Goal: Task Accomplishment & Management: Use online tool/utility

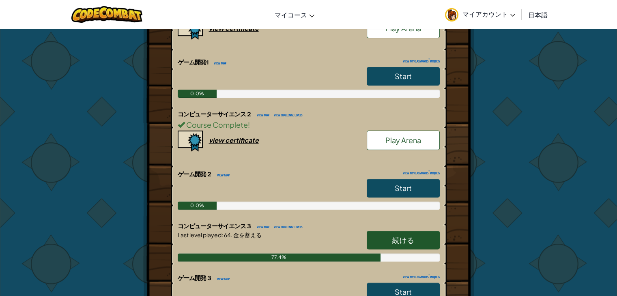
scroll to position [221, 0]
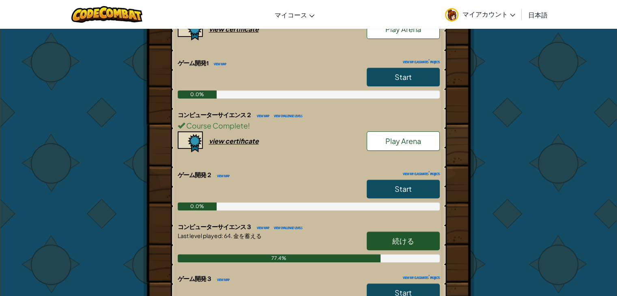
click at [410, 236] on span "続ける" at bounding box center [403, 240] width 22 height 9
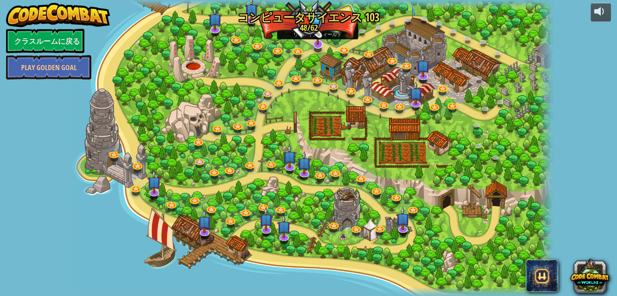
click at [315, 20] on img at bounding box center [318, 29] width 14 height 31
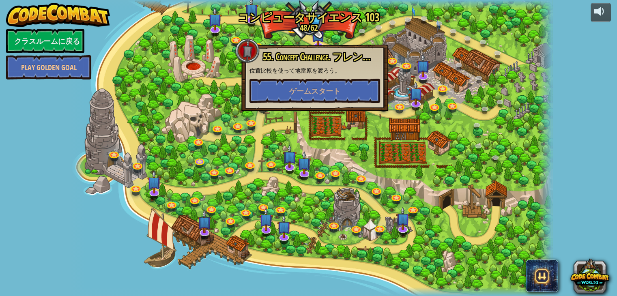
click at [336, 22] on div at bounding box center [312, 148] width 482 height 296
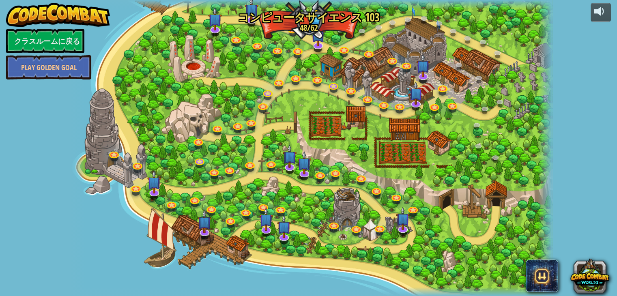
click at [315, 14] on img at bounding box center [318, 14] width 12 height 28
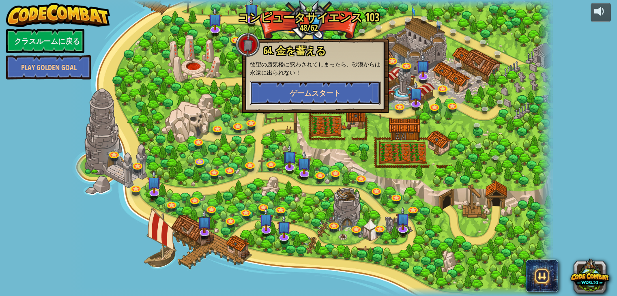
click at [330, 85] on button "ゲームスタート" at bounding box center [315, 93] width 131 height 24
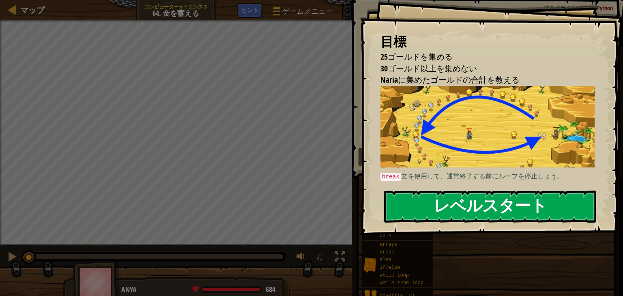
click at [510, 192] on button "レベルスタート" at bounding box center [490, 207] width 212 height 32
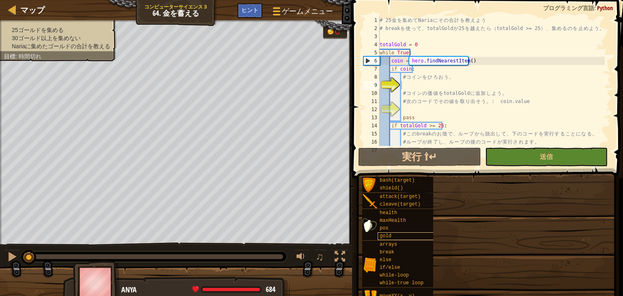
drag, startPoint x: 510, startPoint y: 192, endPoint x: 429, endPoint y: 234, distance: 90.9
click at [429, 234] on div "目標 25ゴールドを集める 30ゴールド以上を集めない Nariaに集めたゴールドの合計を教える break 文を使用して、通常終了する前にループを停止しよう…" at bounding box center [311, 148] width 623 height 296
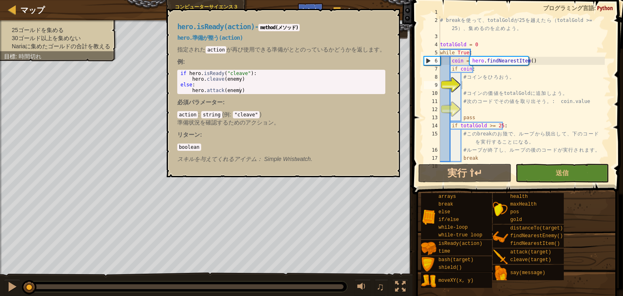
scroll to position [8, 0]
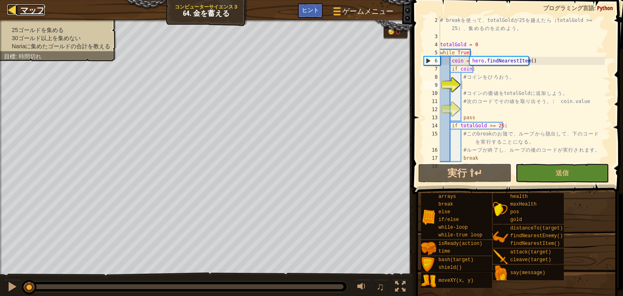
click at [34, 7] on span "マップ" at bounding box center [32, 9] width 24 height 11
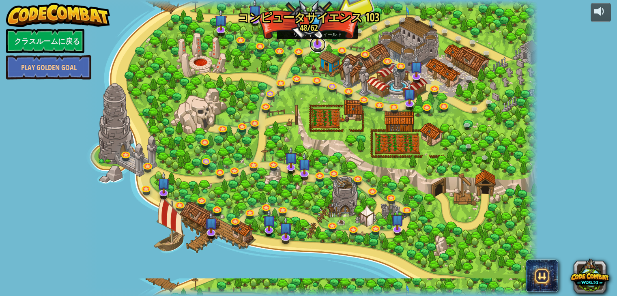
click at [317, 46] on link at bounding box center [318, 45] width 16 height 16
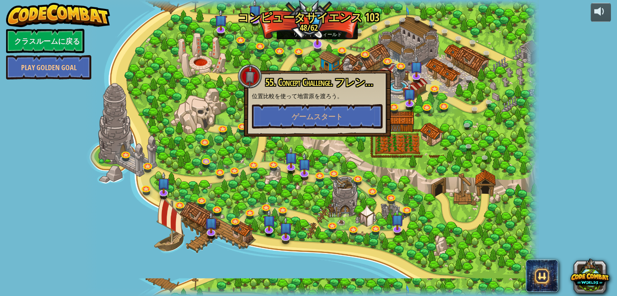
click at [316, 25] on img at bounding box center [317, 30] width 13 height 29
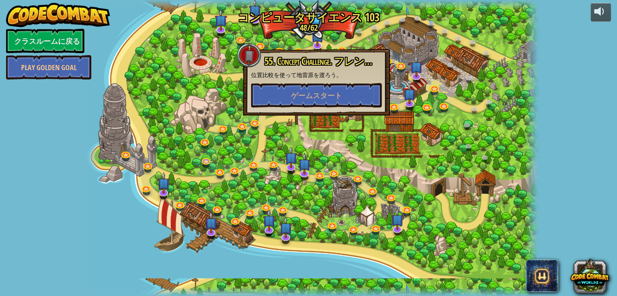
click at [314, 18] on img at bounding box center [317, 15] width 11 height 26
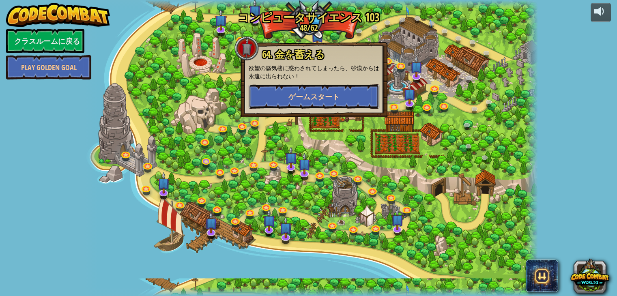
click at [342, 104] on button "ゲームスタート" at bounding box center [314, 96] width 131 height 24
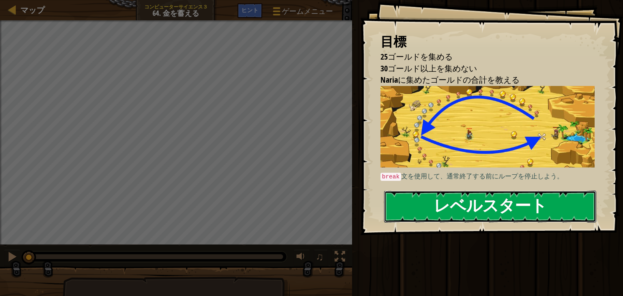
click at [502, 202] on button "レベルスタート" at bounding box center [490, 207] width 212 height 32
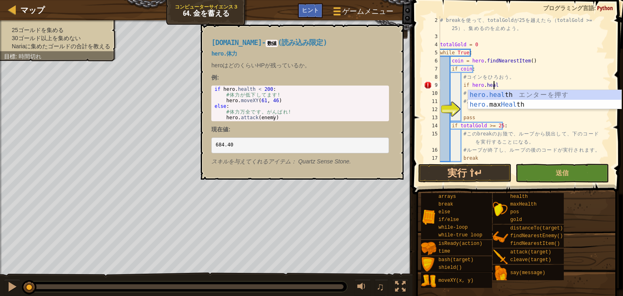
scroll to position [4, 4]
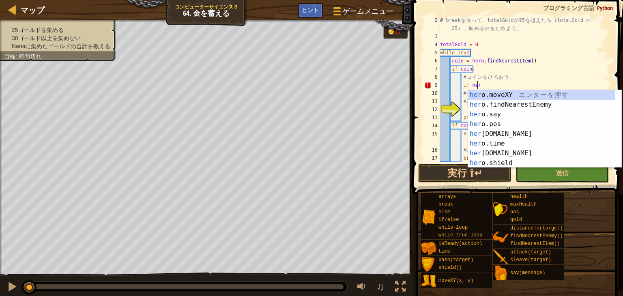
type textarea "i"
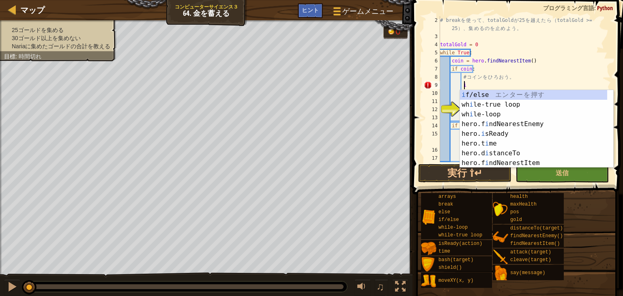
scroll to position [4, 1]
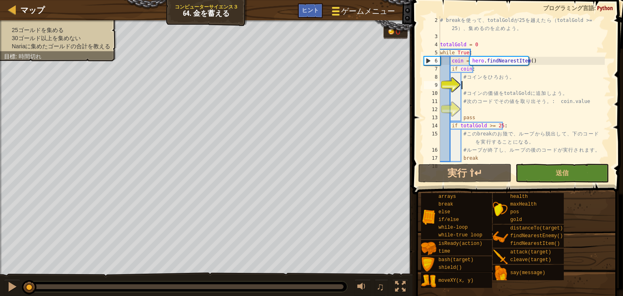
click at [337, 11] on span at bounding box center [336, 12] width 8 height 2
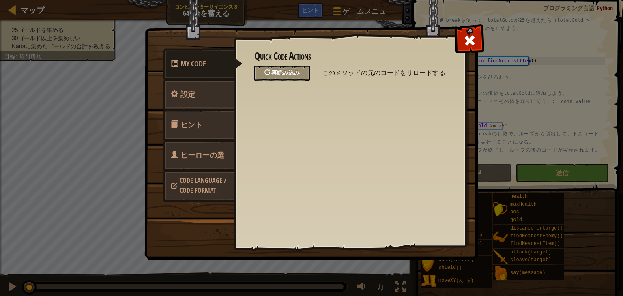
click at [283, 75] on span "再読み込み" at bounding box center [285, 73] width 28 height 8
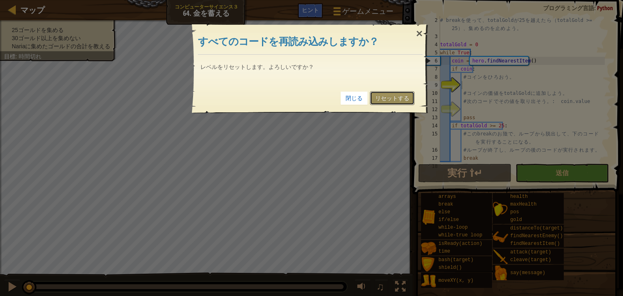
click at [393, 99] on link "リセットする" at bounding box center [392, 98] width 45 height 14
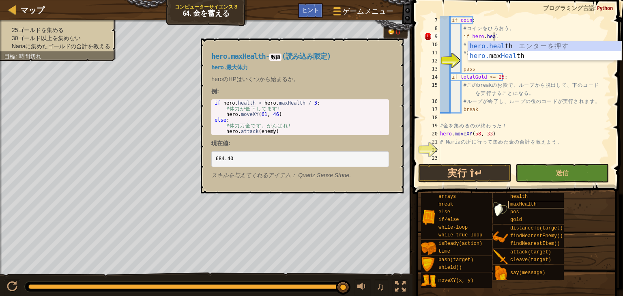
scroll to position [4, 4]
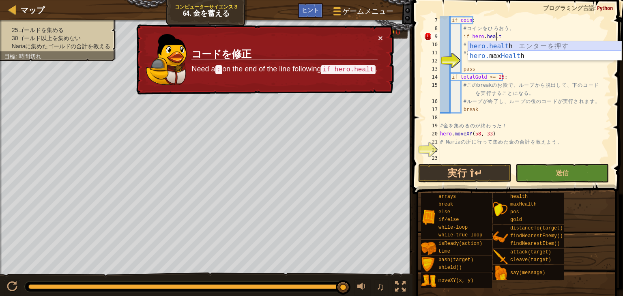
click at [491, 43] on div "hero.healt h エ ン タ ー を 押 す hero. max Healt h エ ン タ ー を 押 す" at bounding box center [544, 60] width 153 height 39
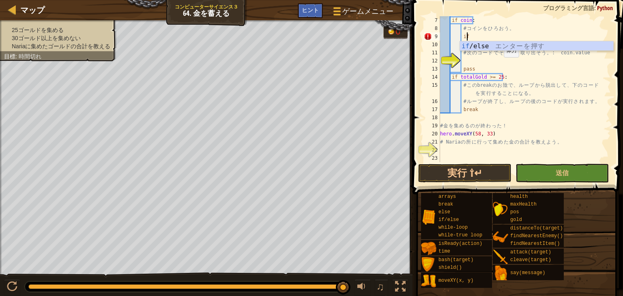
type textarea "i"
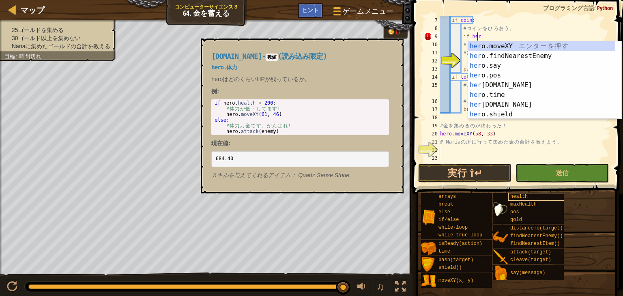
scroll to position [4, 3]
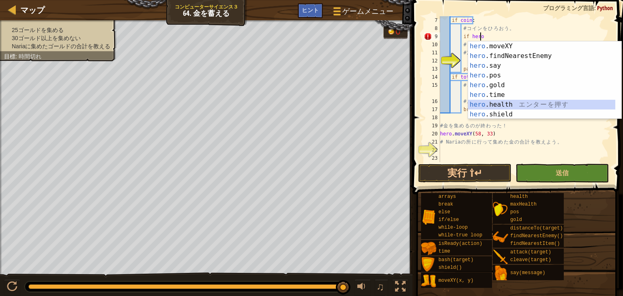
click at [516, 109] on div "hero .moveXY エ ン タ ー を 押 す hero .findNearestEnemy エ ン タ ー を 押 す hero .say エ ン タ…" at bounding box center [541, 89] width 147 height 97
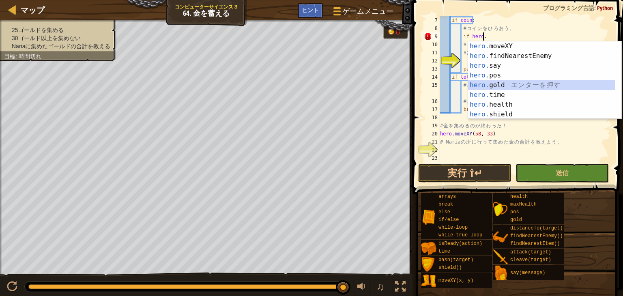
click at [492, 87] on div "hero. moveXY エ ン タ ー を 押 す hero. findNearestEnemy エ ン タ ー を 押 す hero. say エ ン タ…" at bounding box center [541, 89] width 147 height 97
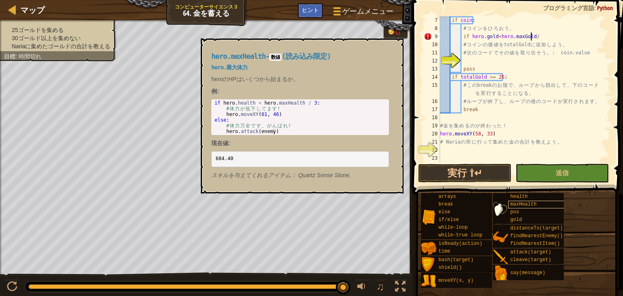
scroll to position [4, 7]
type textarea "if [DOMAIN_NAME]<hero.[PERSON_NAME]/3"
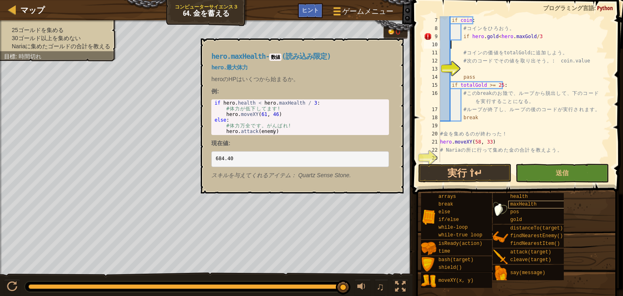
scroll to position [4, 0]
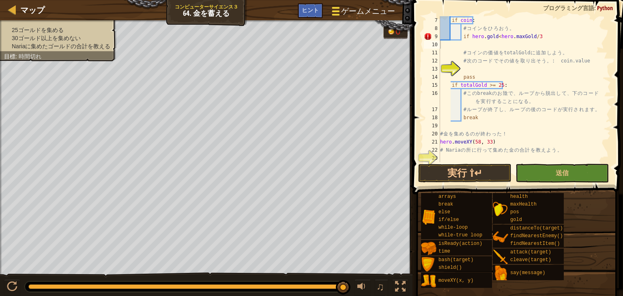
click at [332, 10] on div at bounding box center [336, 11] width 11 height 12
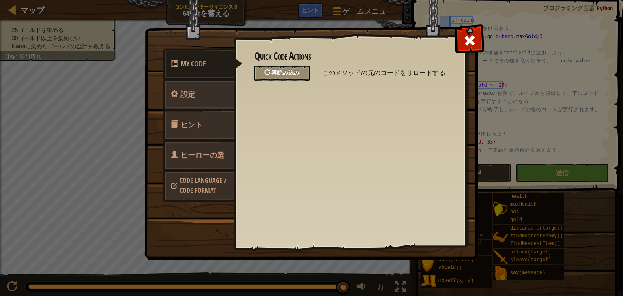
click at [289, 73] on span "再読み込み" at bounding box center [285, 73] width 28 height 8
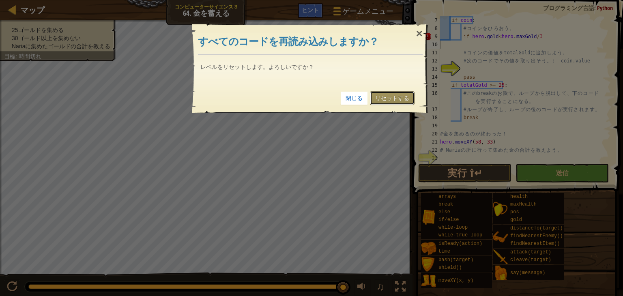
click at [382, 94] on link "リセットする" at bounding box center [392, 98] width 45 height 14
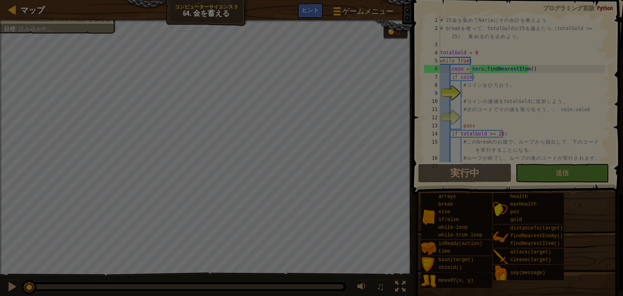
scroll to position [0, 0]
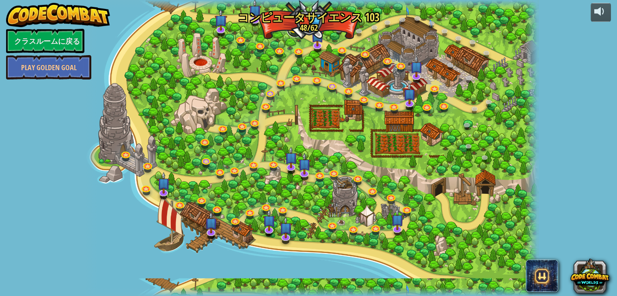
click at [294, 28] on link at bounding box center [295, 29] width 16 height 16
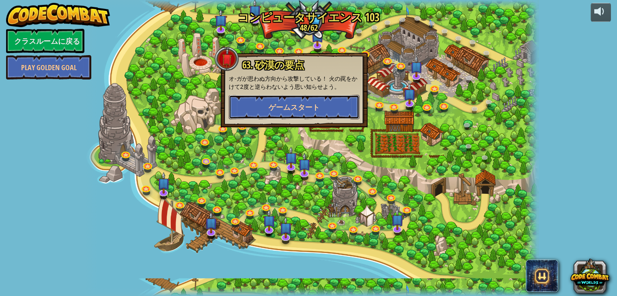
click at [299, 105] on span "ゲームスタート" at bounding box center [294, 107] width 51 height 10
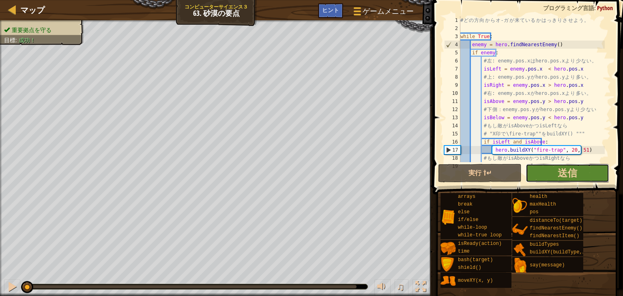
click at [578, 172] on button "送信" at bounding box center [568, 173] width 84 height 19
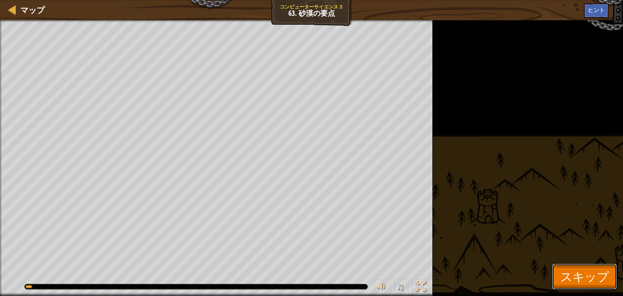
click at [594, 275] on span "スキップ" at bounding box center [584, 276] width 49 height 17
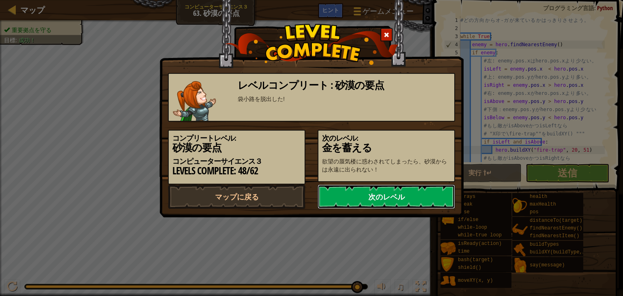
click at [362, 209] on link "次のレベル" at bounding box center [387, 197] width 138 height 24
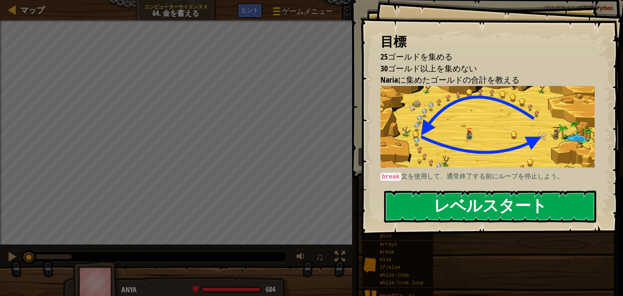
click at [427, 207] on button "レベルスタート" at bounding box center [490, 207] width 212 height 32
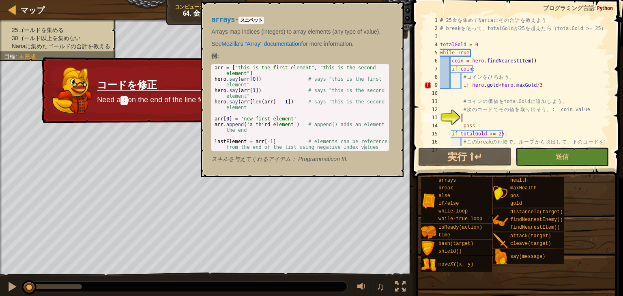
scroll to position [41, 0]
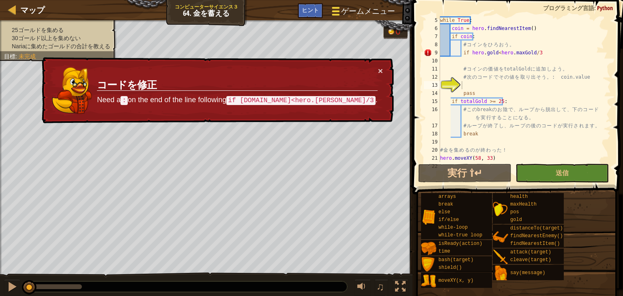
click at [335, 9] on div at bounding box center [336, 11] width 11 height 12
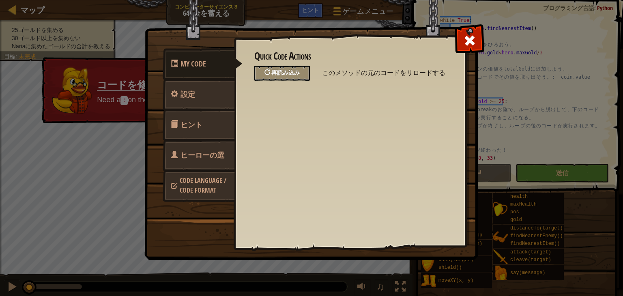
click at [286, 72] on span "再読み込み" at bounding box center [285, 73] width 28 height 8
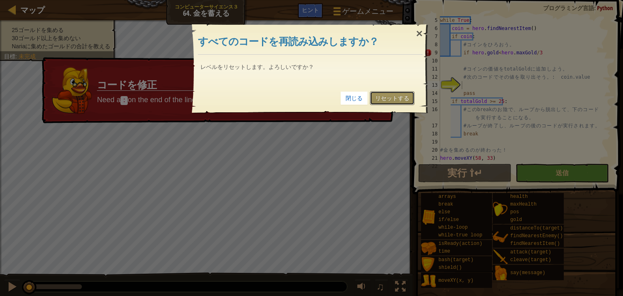
click at [387, 92] on link "リセットする" at bounding box center [392, 98] width 45 height 14
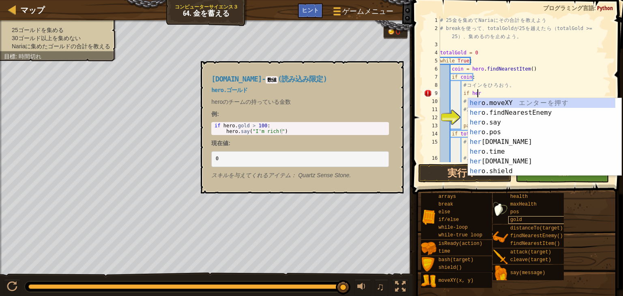
scroll to position [4, 3]
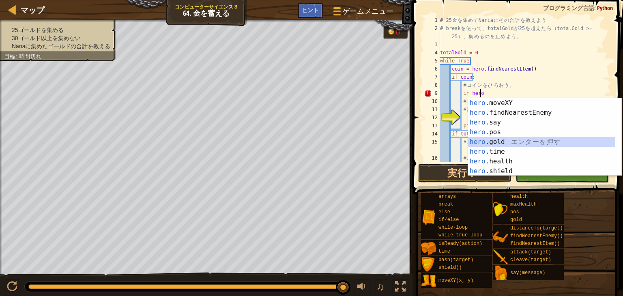
click at [506, 143] on div "hero .moveXY エ ン タ ー を 押 す hero .findNearestEnemy エ ン タ ー を 押 す hero .say エ ン タ…" at bounding box center [541, 146] width 147 height 97
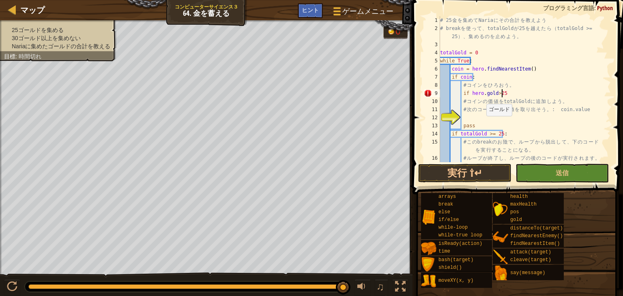
scroll to position [4, 4]
type textarea "if [DOMAIN_NAME]>25:"
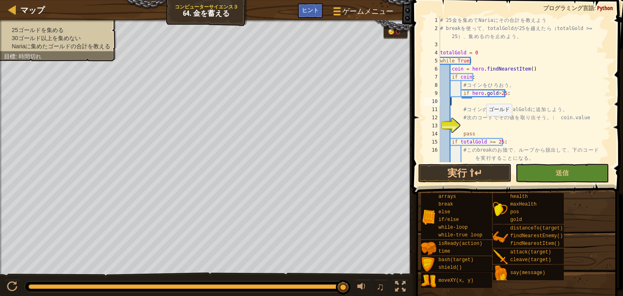
scroll to position [4, 0]
type textarea "if [DOMAIN_NAME]>25:"
click at [468, 123] on div "# 25 金 を 集 め て Naria に そ の 合 計 を 教 え よ う # break を 使 っ て 、 totalGold が 25 を 越 え…" at bounding box center [522, 97] width 166 height 162
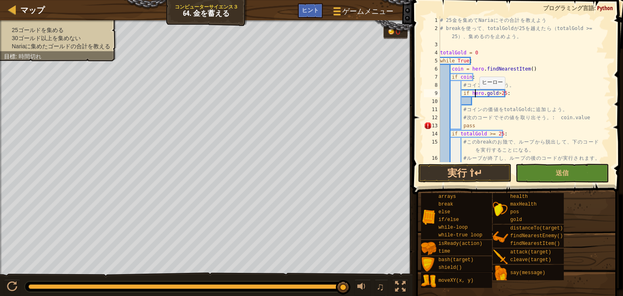
click at [476, 97] on div "# 25 金 を 集 め て Naria に そ の 合 計 を 教 え よ う # break を 使 っ て 、 totalGold が 25 を 越 え…" at bounding box center [522, 97] width 166 height 162
type textarea "if [DOMAIN_NAME]>25:"
click at [476, 101] on div "# 25 金 を 集 め て Naria に そ の 合 計 を 教 え よ う # break を 使 っ て 、 totalGold が 25 を 越 え…" at bounding box center [522, 97] width 166 height 162
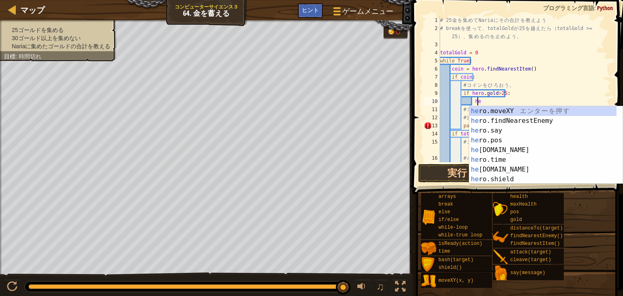
scroll to position [4, 3]
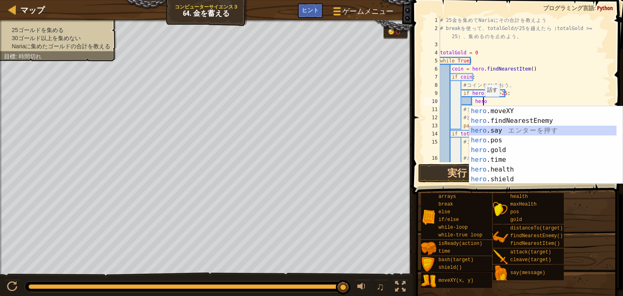
click at [503, 131] on div "hero .moveXY エ ン タ ー を 押 す hero .findNearestEnemy エ ン タ ー を 押 す hero .say エ ン タ…" at bounding box center [542, 154] width 147 height 97
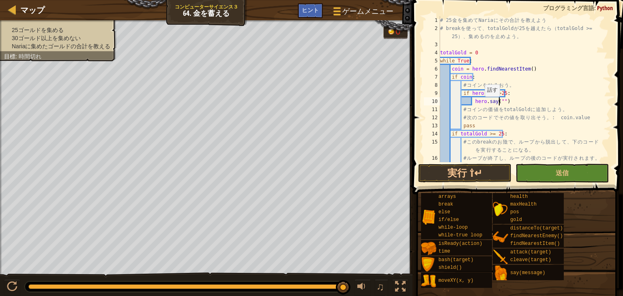
scroll to position [4, 5]
type textarea "hero.say("iam")"
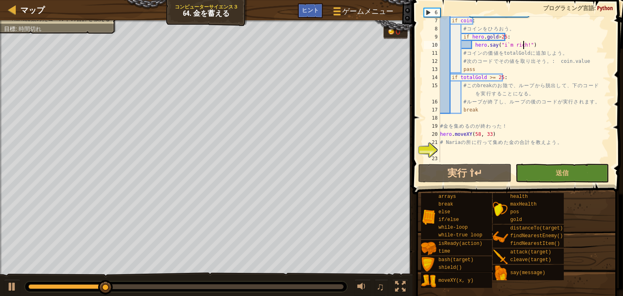
scroll to position [0, 0]
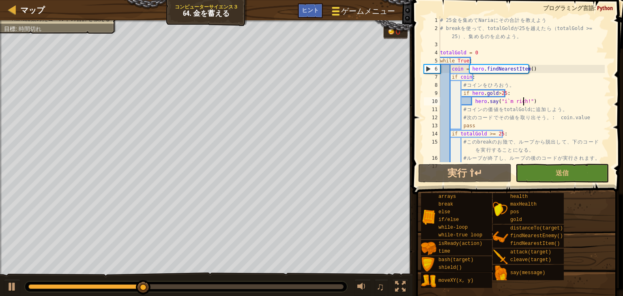
type textarea "hero.say("i`m rich!")"
click at [334, 6] on div at bounding box center [336, 11] width 11 height 12
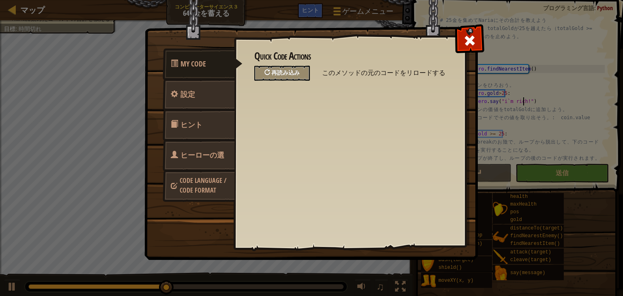
click at [284, 67] on div "再読み込み" at bounding box center [282, 73] width 56 height 15
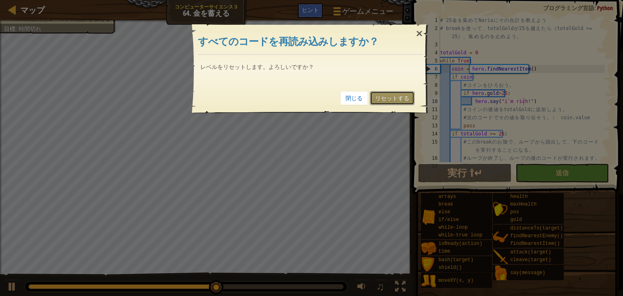
click at [388, 95] on link "リセットする" at bounding box center [392, 98] width 45 height 14
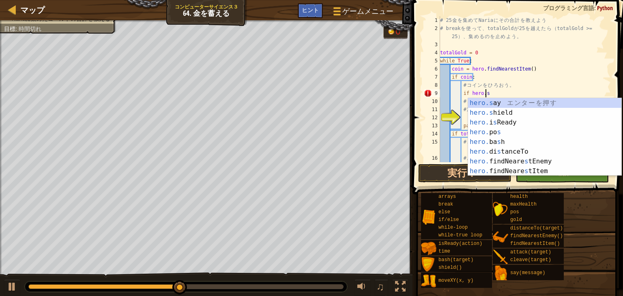
scroll to position [4, 3]
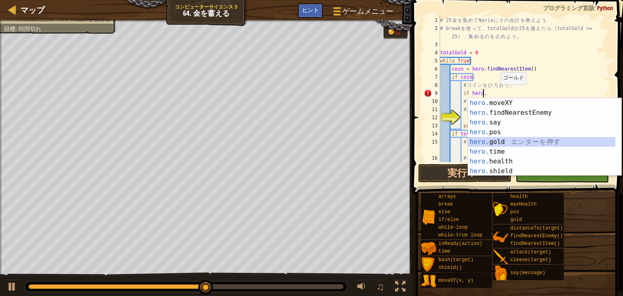
click at [484, 143] on div "hero. moveXY エ ン タ ー を 押 す hero. findNearestEnemy エ ン タ ー を 押 す hero. say エ ン タ…" at bounding box center [541, 146] width 147 height 97
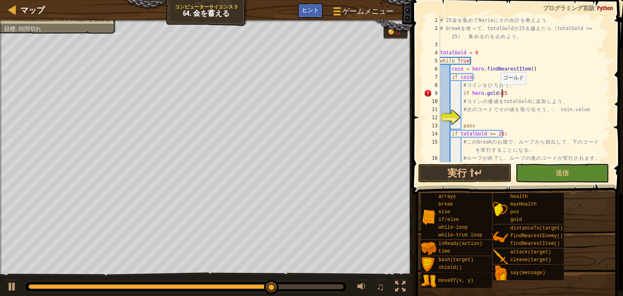
scroll to position [4, 4]
type textarea "if [DOMAIN_NAME]>25:"
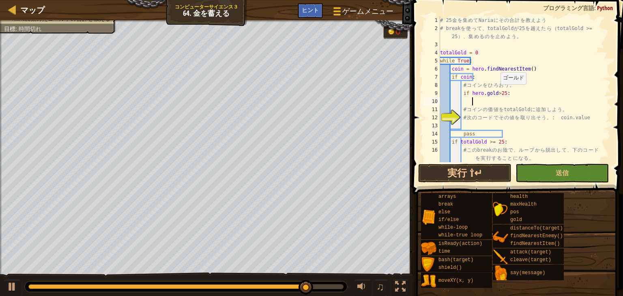
scroll to position [4, 2]
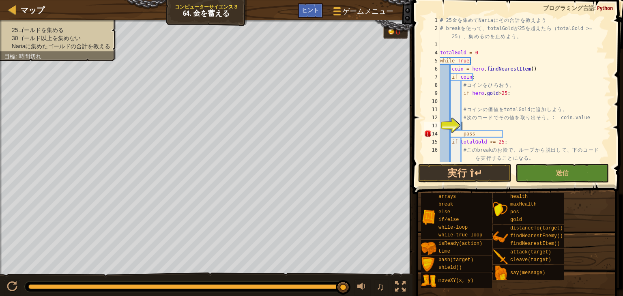
click at [465, 127] on div "# 25 金 を 集 め て Naria に そ の 合 計 を 教 え よ う # break を 使 っ て 、 totalGold が 25 を 越 え…" at bounding box center [522, 97] width 166 height 162
type textarea "# 次のコードでその値を取り出そう。: coin.value"
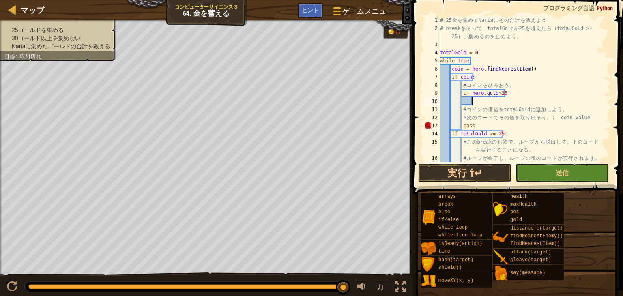
click at [477, 103] on div "# 25 金 を 集 め て Naria に そ の 合 計 を 教 え よ う # break を 使 っ て 、 totalGold が 25 を 越 え…" at bounding box center [522, 97] width 166 height 162
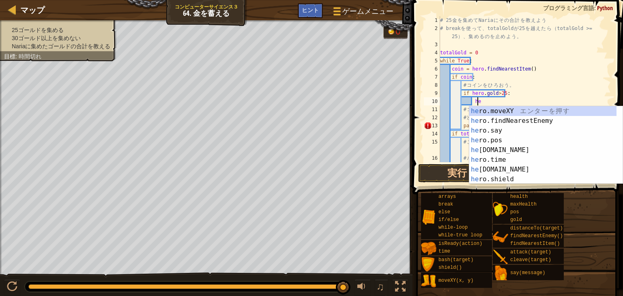
scroll to position [4, 3]
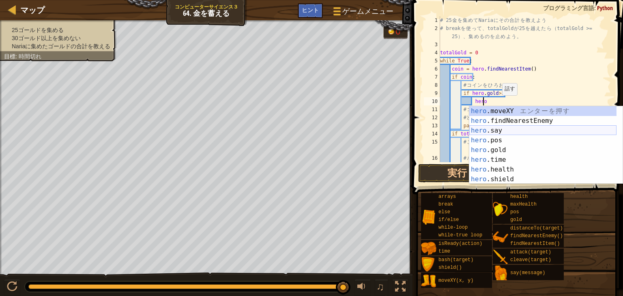
click at [502, 133] on div "hero .moveXY エ ン タ ー を 押 す hero .findNearestEnemy エ ン タ ー を 押 す hero .say エ ン タ…" at bounding box center [542, 154] width 147 height 97
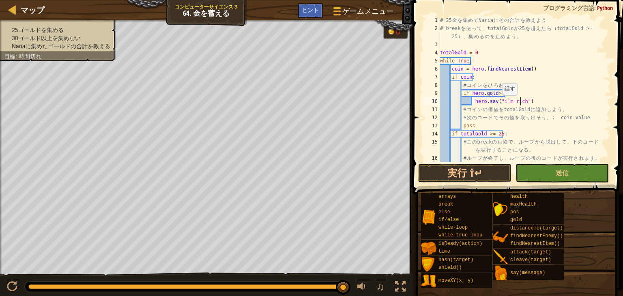
scroll to position [4, 6]
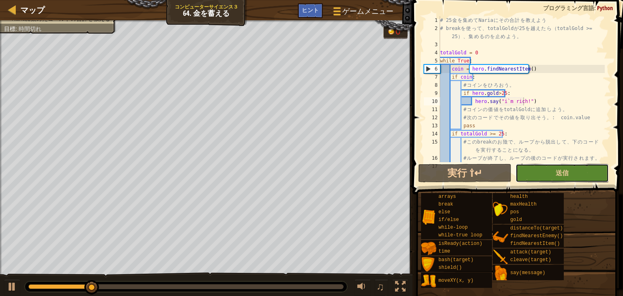
click at [596, 171] on button "送信" at bounding box center [562, 173] width 93 height 19
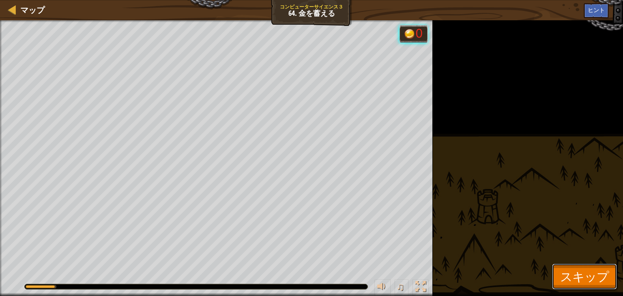
click at [579, 283] on span "スキップ" at bounding box center [584, 276] width 49 height 17
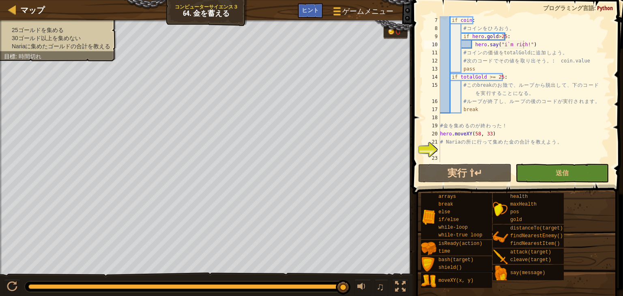
scroll to position [57, 0]
type textarea "# Nariaの所に行って集めた金の合計を教えよう。"
click at [446, 145] on div "if coin : # コ イ ン を ひ ろ お う 。 if hero . gold > 25 : hero . say ( "i`m rich!" ) …" at bounding box center [522, 97] width 166 height 162
click at [439, 151] on div "22" at bounding box center [432, 150] width 16 height 8
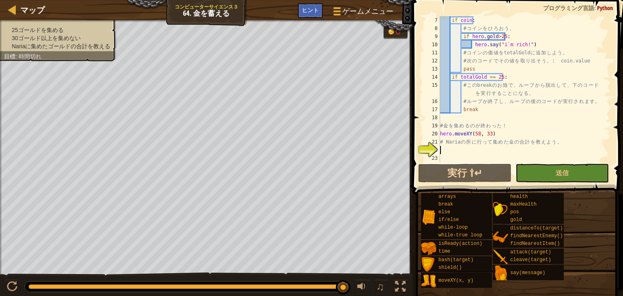
click at [529, 45] on div "if coin : # コ イ ン を ひ ろ お う 。 if hero . gold > 25 : hero . say ( "i`m rich!" ) …" at bounding box center [522, 97] width 166 height 162
type textarea "hero.say("i`m rich!")"
click at [444, 147] on div "if coin : # コ イ ン を ひ ろ お う 。 if hero . gold > 25 : hero . say ( "i`m rich!" ) …" at bounding box center [522, 97] width 166 height 162
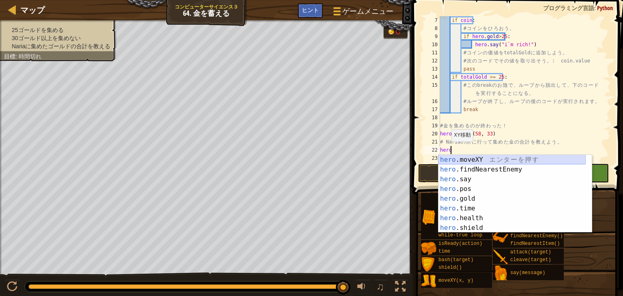
click at [471, 161] on div "hero .moveXY エ ン タ ー を 押 す hero .findNearestEnemy エ ン タ ー を 押 す hero .say エ ン タ…" at bounding box center [512, 203] width 147 height 97
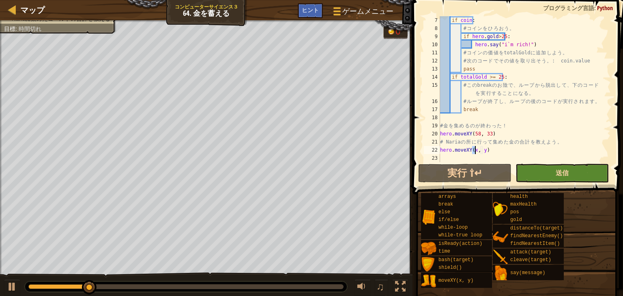
type textarea "hero.moveXY(x, y)"
click at [560, 172] on span "送信" at bounding box center [562, 172] width 13 height 9
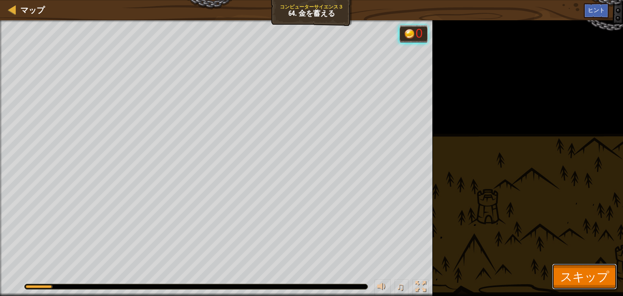
click at [601, 273] on span "スキップ" at bounding box center [584, 276] width 49 height 17
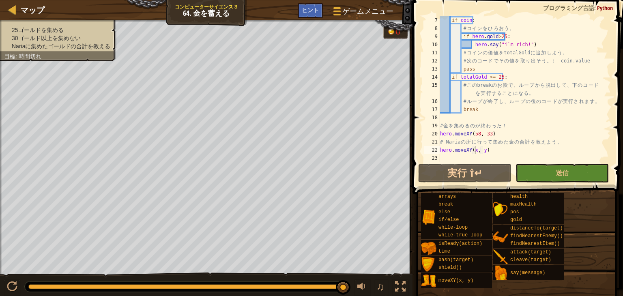
scroll to position [0, 0]
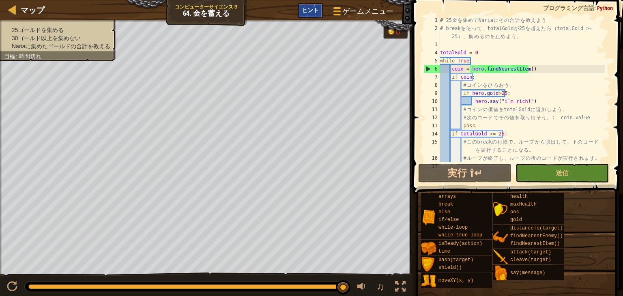
click at [307, 15] on div "ヒント" at bounding box center [310, 10] width 25 height 15
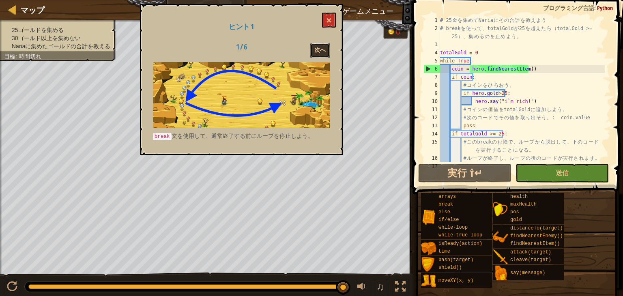
click at [318, 52] on button "次へ" at bounding box center [319, 50] width 19 height 15
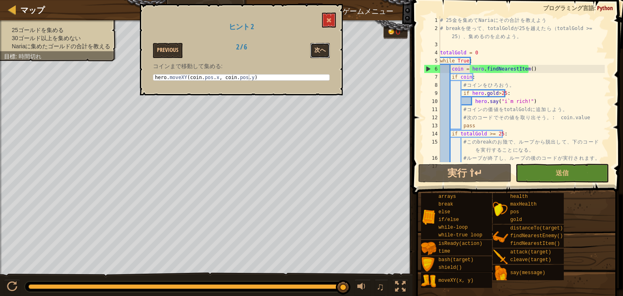
click at [328, 46] on button "次へ" at bounding box center [319, 50] width 19 height 15
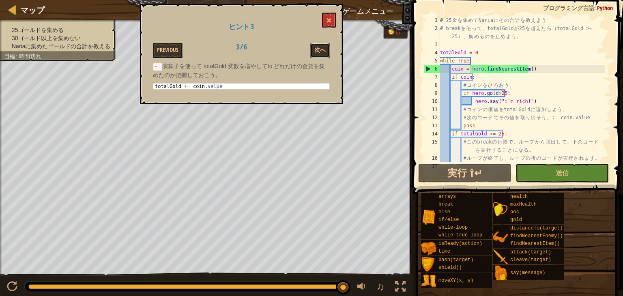
click at [328, 46] on button "次へ" at bounding box center [319, 50] width 19 height 15
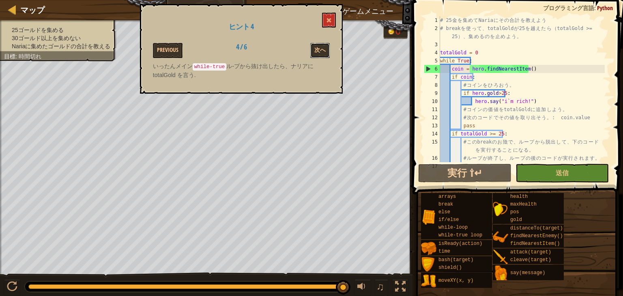
click at [328, 46] on button "次へ" at bounding box center [319, 50] width 19 height 15
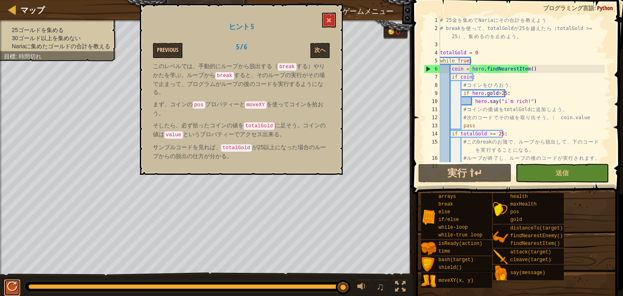
click at [11, 288] on div at bounding box center [12, 287] width 11 height 11
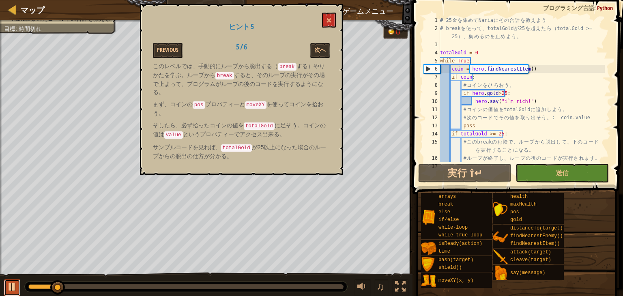
click at [10, 291] on div at bounding box center [12, 287] width 11 height 11
click at [172, 47] on button "Previous" at bounding box center [168, 50] width 30 height 15
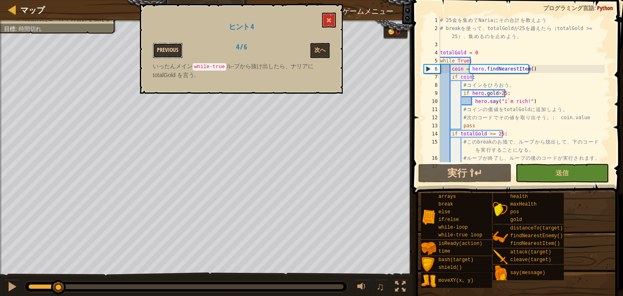
click at [170, 48] on button "Previous" at bounding box center [168, 50] width 30 height 15
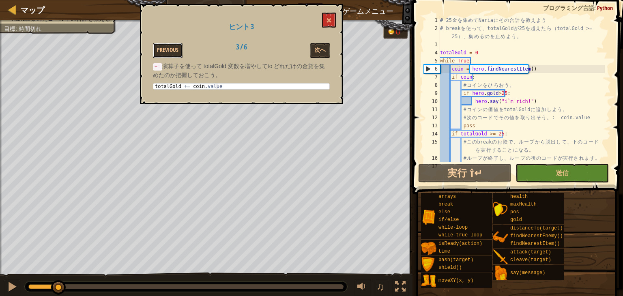
click at [170, 48] on button "Previous" at bounding box center [168, 50] width 30 height 15
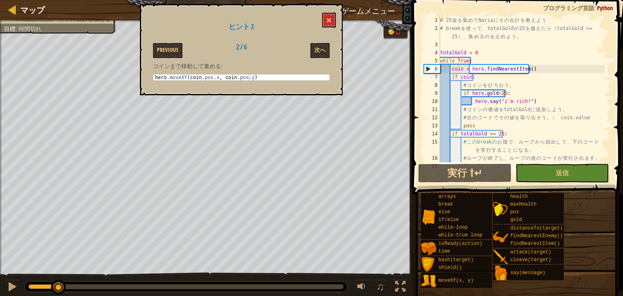
click at [378, 9] on span "ゲームメニュー" at bounding box center [369, 11] width 54 height 11
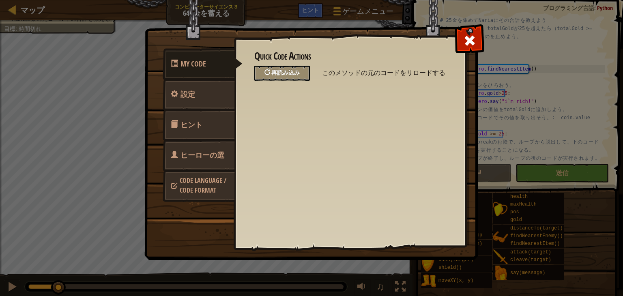
click at [295, 72] on span "再読み込み" at bounding box center [285, 73] width 28 height 8
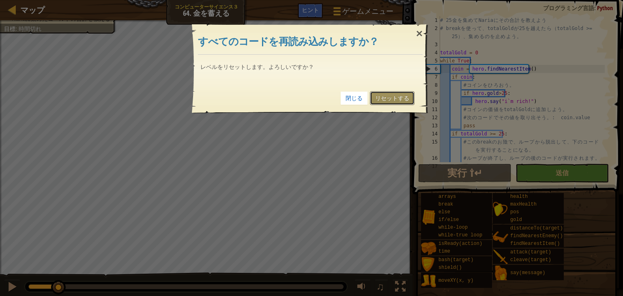
click at [382, 101] on link "リセットする" at bounding box center [392, 98] width 45 height 14
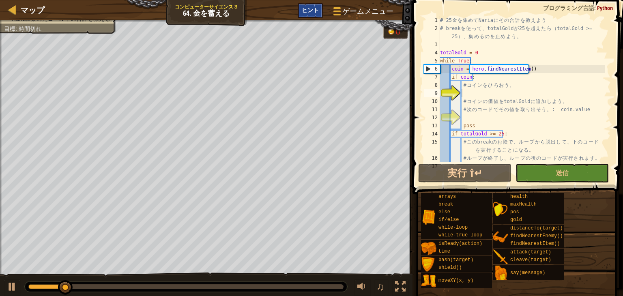
click at [315, 5] on div "ヒント" at bounding box center [310, 10] width 25 height 15
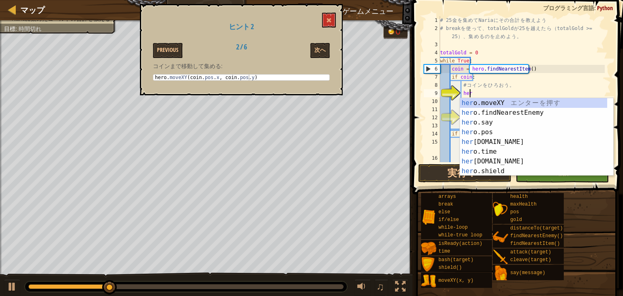
scroll to position [4, 2]
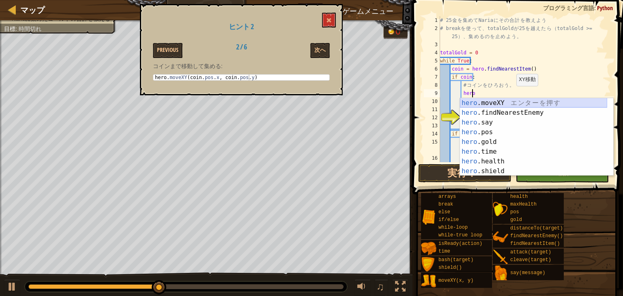
click at [486, 103] on div "hero .moveXY エ ン タ ー を 押 す hero .findNearestEnemy エ ン タ ー を 押 す hero .say エ ン タ…" at bounding box center [533, 146] width 147 height 97
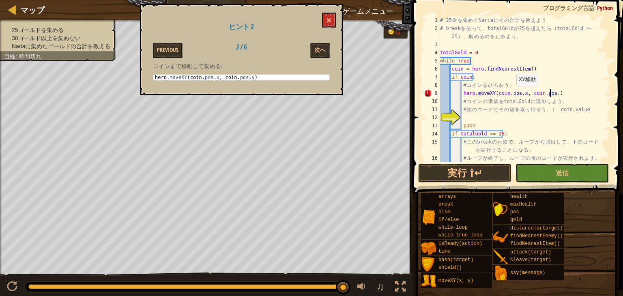
scroll to position [4, 9]
type textarea "hero.moveXY(coin.pos.x, coin.pos.y)"
click at [320, 51] on button "次へ" at bounding box center [319, 50] width 19 height 15
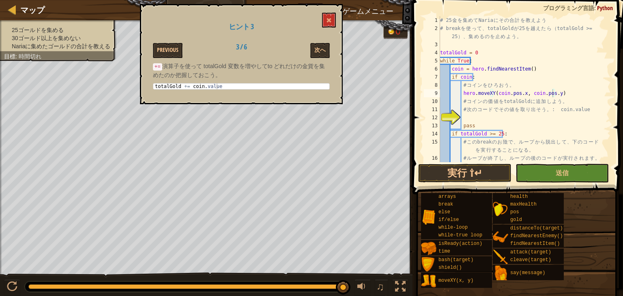
scroll to position [4, 1]
click at [466, 116] on div "# 25 金 を 集 め て Naria に そ の 合 計 を 教 え よ う # break を 使 っ て 、 totalGold が 25 を 越 え…" at bounding box center [522, 97] width 166 height 162
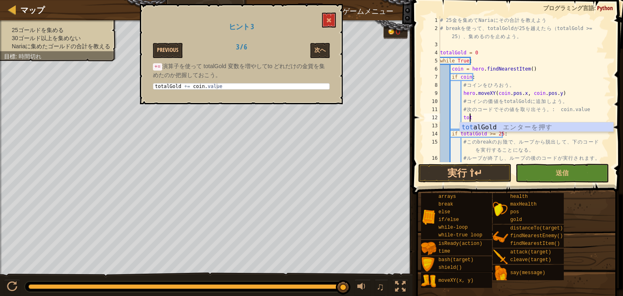
scroll to position [4, 2]
click at [484, 124] on div "total Gold エ ン タ ー を 押 す" at bounding box center [536, 137] width 153 height 29
type textarea "totalGold += coin.value"
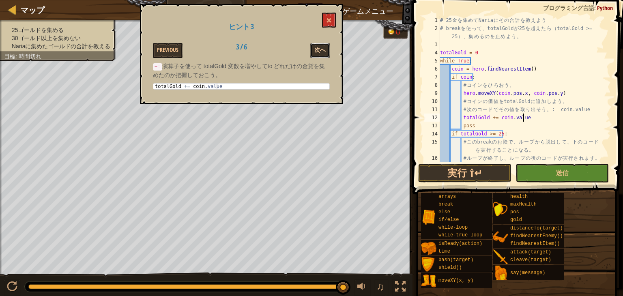
click at [322, 49] on button "次へ" at bounding box center [319, 50] width 19 height 15
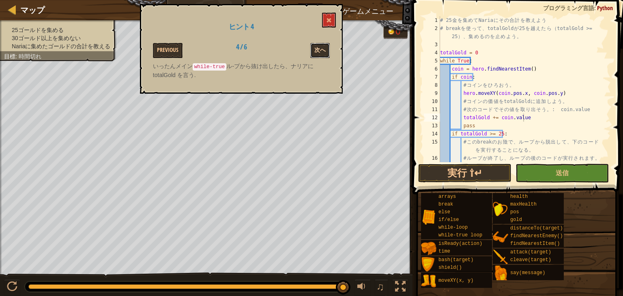
click at [321, 50] on button "次へ" at bounding box center [319, 50] width 19 height 15
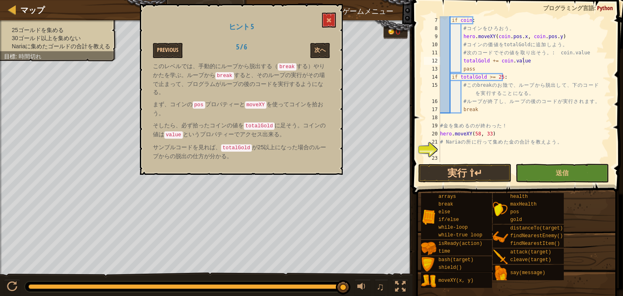
scroll to position [4, 0]
click at [443, 151] on div "if coin : # コ イ ン を ひ ろ お う 。 hero . moveXY ( coin . pos . x , coin . pos . y )…" at bounding box center [522, 97] width 166 height 162
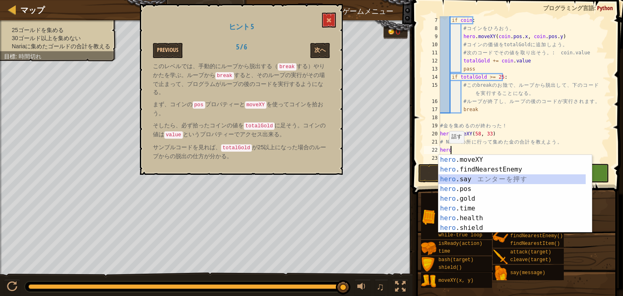
click at [463, 181] on div "hero .moveXY エ ン タ ー を 押 す hero .findNearestEnemy エ ン タ ー を 押 す hero .say エ ン タ…" at bounding box center [512, 203] width 147 height 97
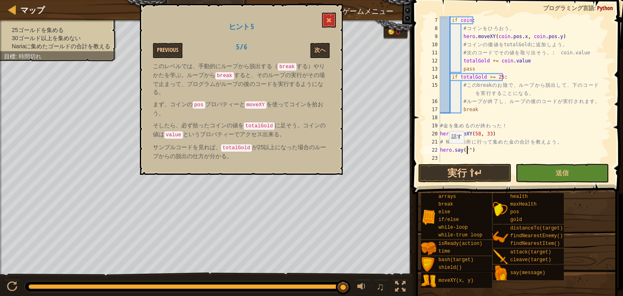
type textarea "hero.say("i")"
type textarea "@"
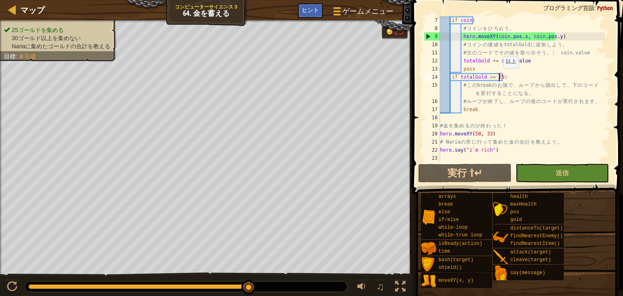
click at [499, 76] on div "if coin : # コ イ ン を ひ ろ お う 。 hero . moveXY ( coin . pos . x , coin . pos . y )…" at bounding box center [522, 97] width 166 height 162
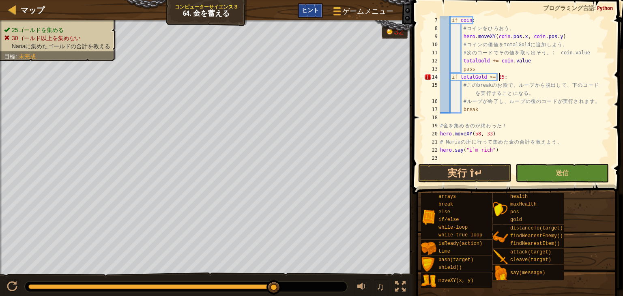
scroll to position [4, 4]
click at [460, 112] on div "if coin : # コ イ ン を ひ ろ お う 。 hero . moveXY ( coin . pos . x , coin . pos . y )…" at bounding box center [522, 97] width 166 height 162
click at [521, 78] on div "if coin : # コ イ ン を ひ ろ お う 。 hero . moveXY ( coin . pos . x , coin . pos . y )…" at bounding box center [522, 97] width 166 height 162
click at [462, 109] on div "if coin : # コ イ ン を ひ ろ お う 。 hero . moveXY ( coin . pos . x , coin . pos . y )…" at bounding box center [522, 97] width 166 height 162
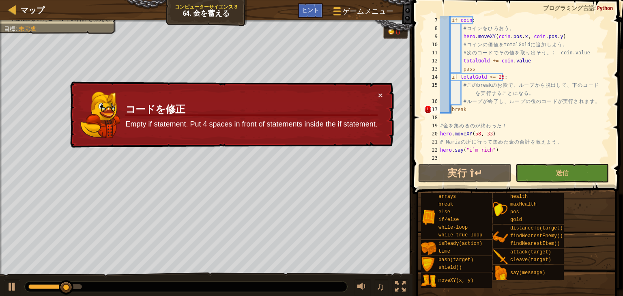
type textarea "break"
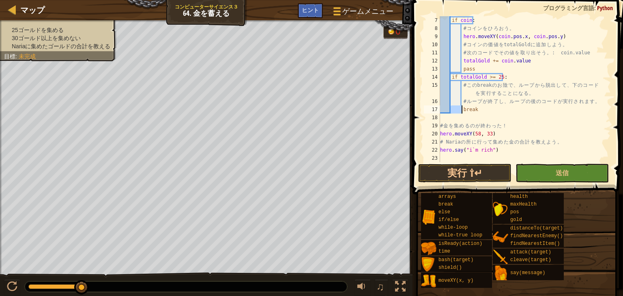
click at [508, 118] on div "if coin : # コ イ ン を ひ ろ お う 。 hero . moveXY ( coin . pos . x , coin . pos . y )…" at bounding box center [522, 97] width 166 height 162
click at [313, 10] on span "ヒント" at bounding box center [310, 10] width 17 height 8
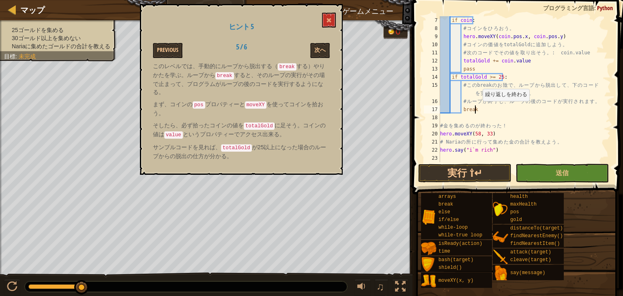
click at [479, 109] on div "if coin : # コ イ ン を ひ ろ お う 。 hero . moveXY ( coin . pos . x , coin . pos . y )…" at bounding box center [522, 97] width 166 height 162
type textarea "b"
type textarea "# ループが終了し、ループの後のコードが実行されます。"
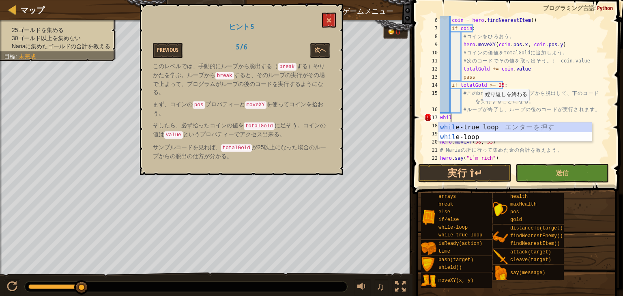
type textarea "whilr"
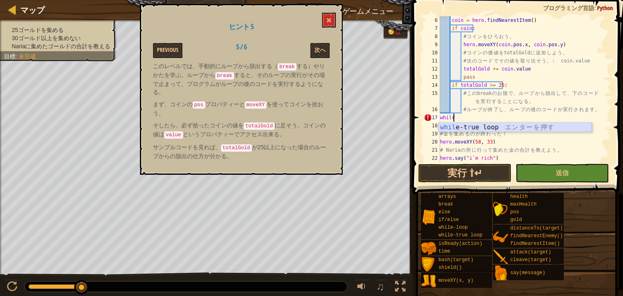
click at [457, 129] on div "whil e-t r ue loop エ ン タ ー を 押 す" at bounding box center [515, 137] width 153 height 29
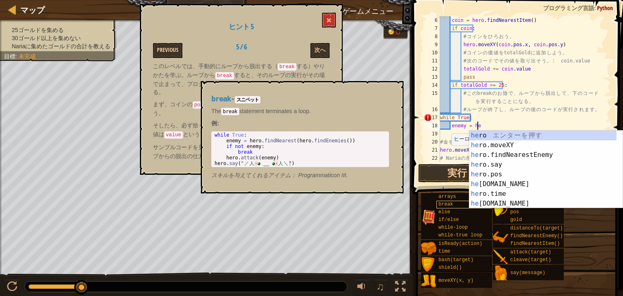
scroll to position [4, 3]
type textarea "enemy = hero"
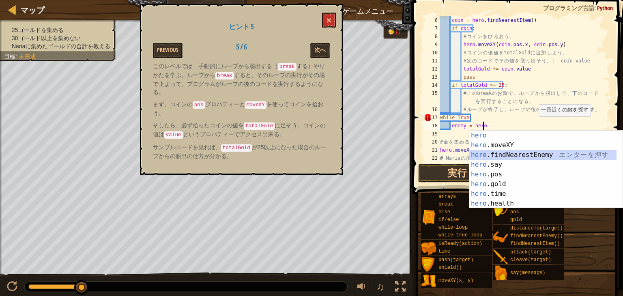
click at [525, 155] on div "hero エ ン タ ー を 押 す hero .moveXY エ ン タ ー を 押 す hero .findNearestEnemy エ ン タ ー を …" at bounding box center [542, 179] width 147 height 97
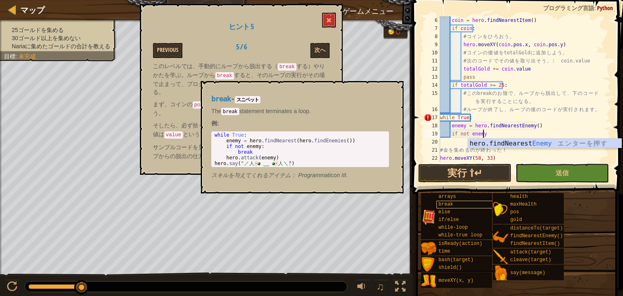
type textarea "if not enemy:"
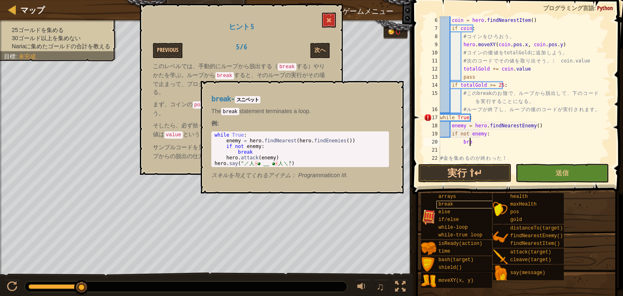
scroll to position [4, 2]
type textarea "break"
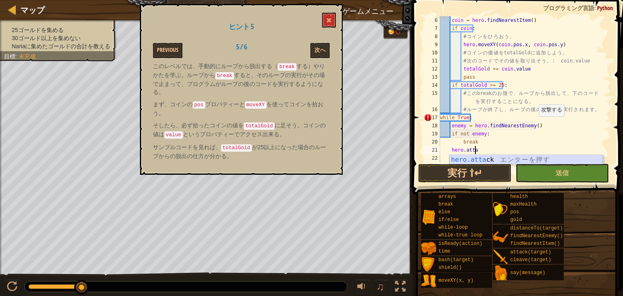
click at [474, 157] on div "hero.atta ck エ ン タ ー を 押 す" at bounding box center [526, 169] width 153 height 29
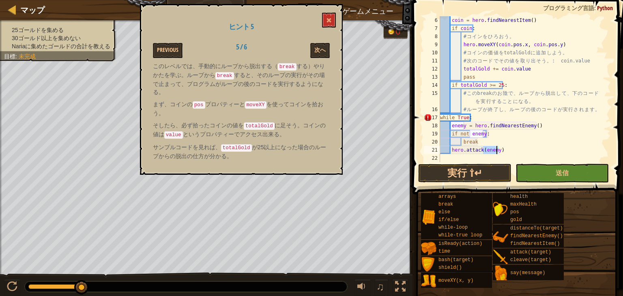
click at [506, 153] on div "coin = hero . findNearestItem ( ) if coin : # コ イ ン を ひ ろ お う 。 hero . moveXY (…" at bounding box center [522, 97] width 166 height 162
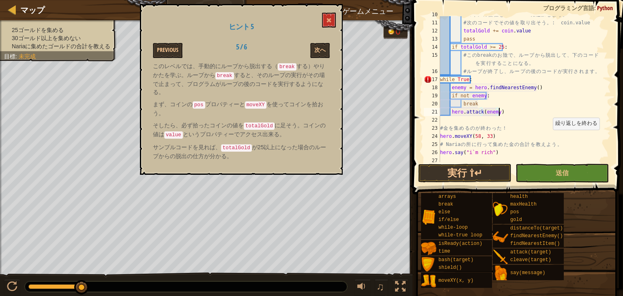
scroll to position [89, 0]
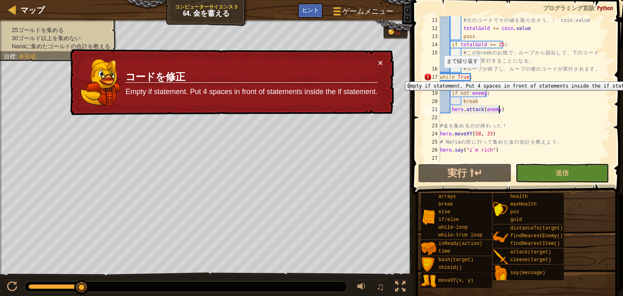
click at [439, 75] on div "17" at bounding box center [432, 77] width 16 height 8
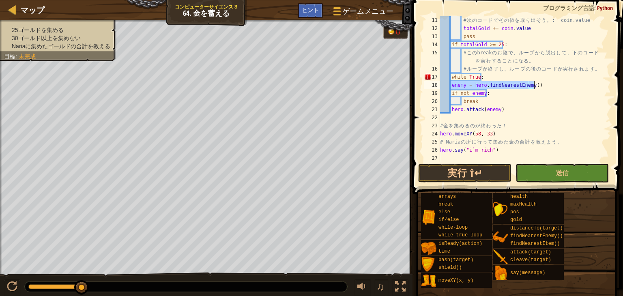
drag, startPoint x: 450, startPoint y: 88, endPoint x: 533, endPoint y: 87, distance: 82.8
click at [533, 87] on div "# 次 の コ ー ド で そ の 値 を 取 り 出 そ う 。 : coin.value totalGold += coin . value pass i…" at bounding box center [522, 97] width 166 height 162
type textarea "enemy = hero.findNearestEnemy()"
click at [482, 79] on div "# 次 の コ ー ド で そ の 値 を 取 り 出 そ う 。 : coin.value totalGold += coin . value pass i…" at bounding box center [522, 97] width 166 height 162
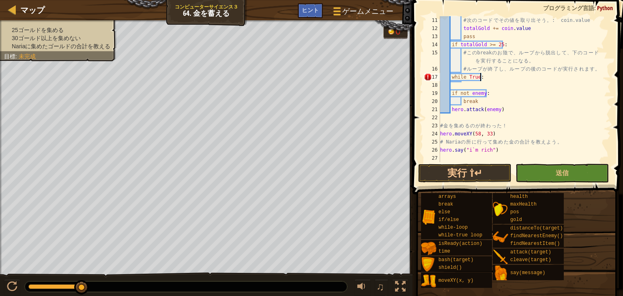
type textarea "while True:"
type textarea "enemy = hero.findNearestEnemy()"
type textarea "while True:"
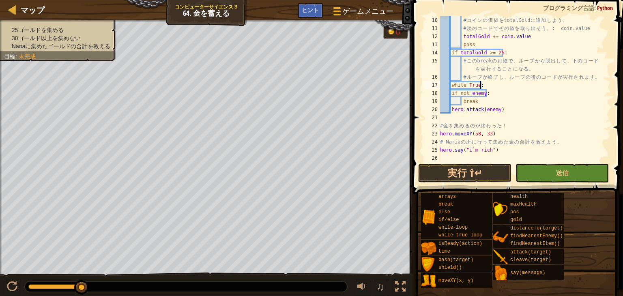
scroll to position [81, 0]
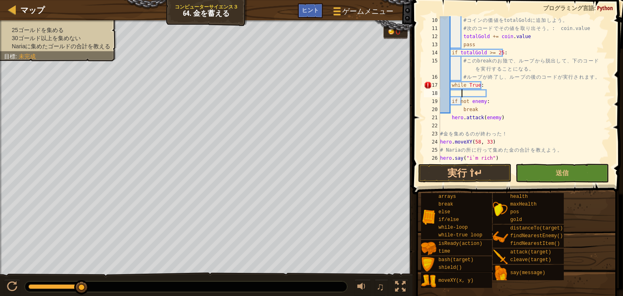
paste textarea "enemy = hero.findNearestEnemy()"
click at [311, 10] on span "ヒント" at bounding box center [310, 10] width 17 height 8
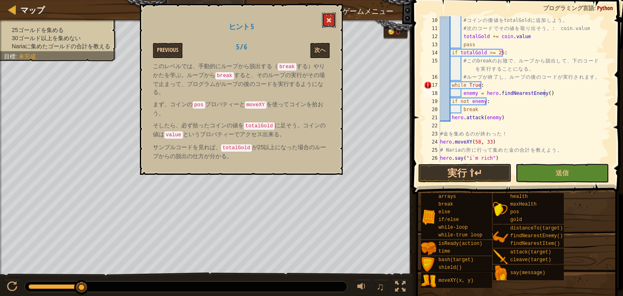
click at [326, 19] on button at bounding box center [329, 20] width 14 height 15
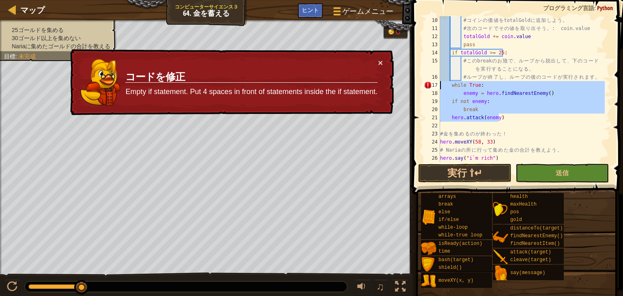
drag, startPoint x: 506, startPoint y: 118, endPoint x: 437, endPoint y: 82, distance: 78.2
click at [437, 82] on div "hero.attack(enemy) 10 11 12 13 14 15 16 17 18 19 20 21 22 23 24 25 26 27 # コ イ …" at bounding box center [516, 89] width 189 height 146
type textarea "while True: enemy = hero.findNearestEnemy()"
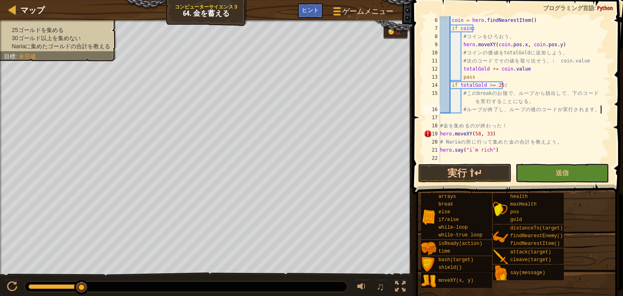
scroll to position [49, 0]
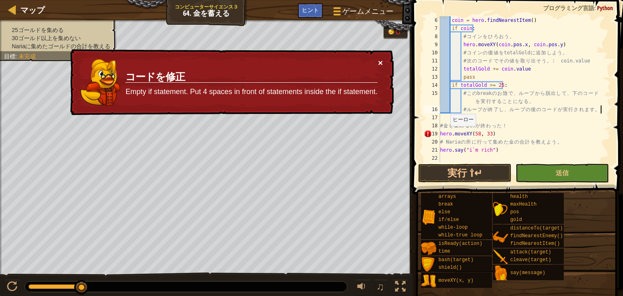
click at [381, 62] on button "×" at bounding box center [380, 63] width 5 height 9
click at [478, 135] on div "coin = hero . findNearestItem ( ) if coin : # コ イ ン を ひ ろ お う 。 hero . moveXY (…" at bounding box center [522, 97] width 166 height 162
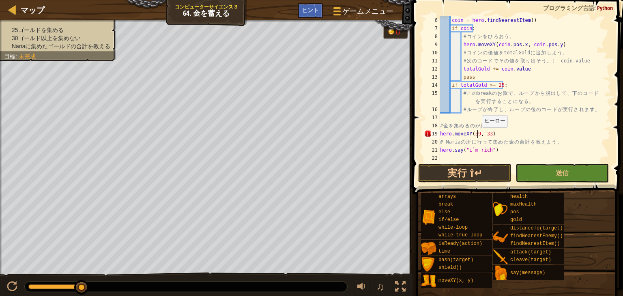
scroll to position [4, 3]
click at [508, 127] on div "coin = hero . findNearestItem ( ) if coin : # コ イ ン を ひ ろ お う 。 hero . moveXY (…" at bounding box center [522, 97] width 166 height 162
click at [470, 125] on div "coin = hero . findNearestItem ( ) if coin : # コ イ ン を ひ ろ お う 。 hero . moveXY (…" at bounding box center [522, 97] width 166 height 162
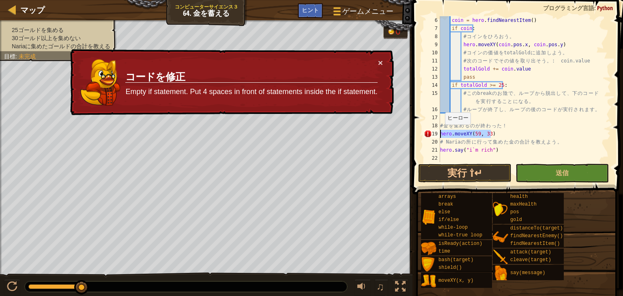
drag, startPoint x: 500, startPoint y: 133, endPoint x: 437, endPoint y: 133, distance: 62.5
click at [437, 133] on div "# 金を集めるのが終わった！ 6 7 8 9 10 11 12 13 14 15 16 17 18 19 20 21 22 coin = hero . fin…" at bounding box center [516, 89] width 189 height 146
type textarea "hero.moveXY(59, 33)"
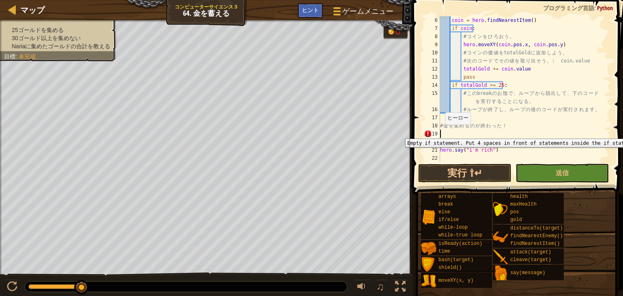
scroll to position [4, 0]
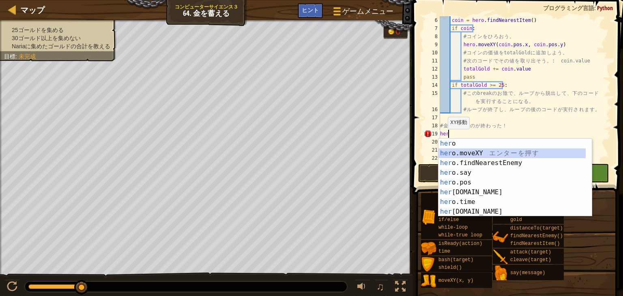
click at [474, 152] on div "her o エ ン タ ー を 押 す her o.moveXY エ ン タ ー を 押 す her o.findNearestEnemy エ ン タ ー を…" at bounding box center [512, 187] width 147 height 97
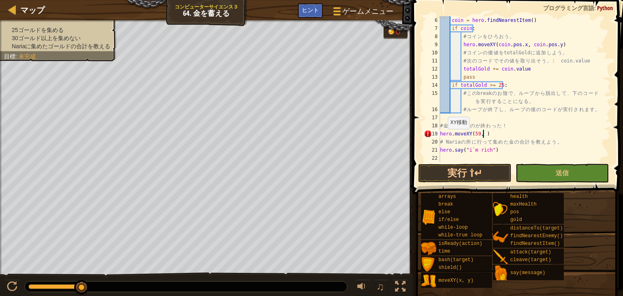
scroll to position [4, 3]
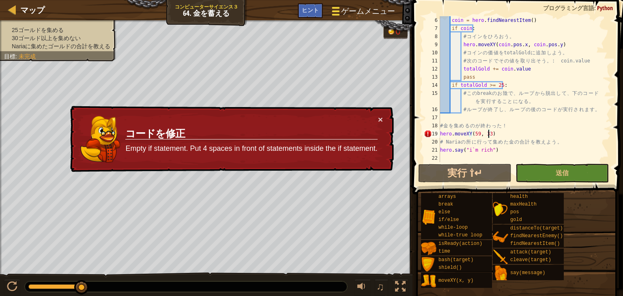
type textarea "hero.moveXY(59, 33)"
click at [336, 10] on div at bounding box center [336, 11] width 11 height 12
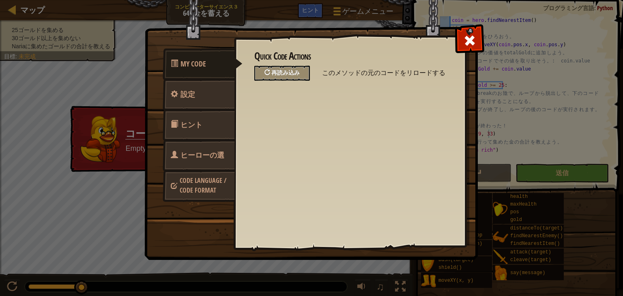
click at [274, 69] on span "再読み込み" at bounding box center [285, 73] width 28 height 8
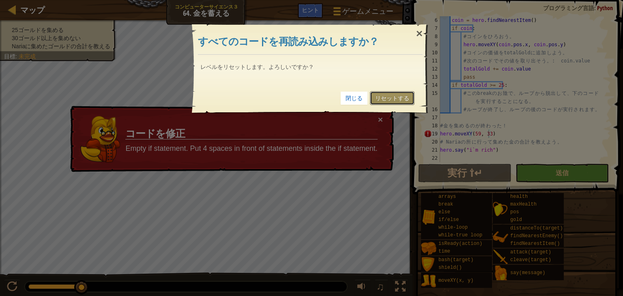
click at [401, 99] on link "リセットする" at bounding box center [392, 98] width 45 height 14
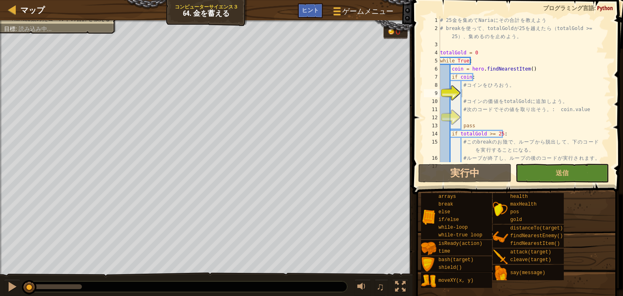
scroll to position [4, 1]
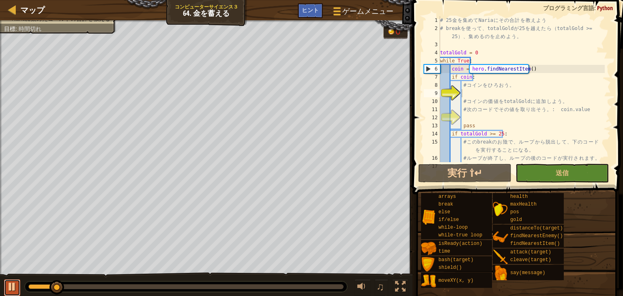
click at [8, 287] on div at bounding box center [12, 287] width 11 height 11
